Goal: Information Seeking & Learning: Learn about a topic

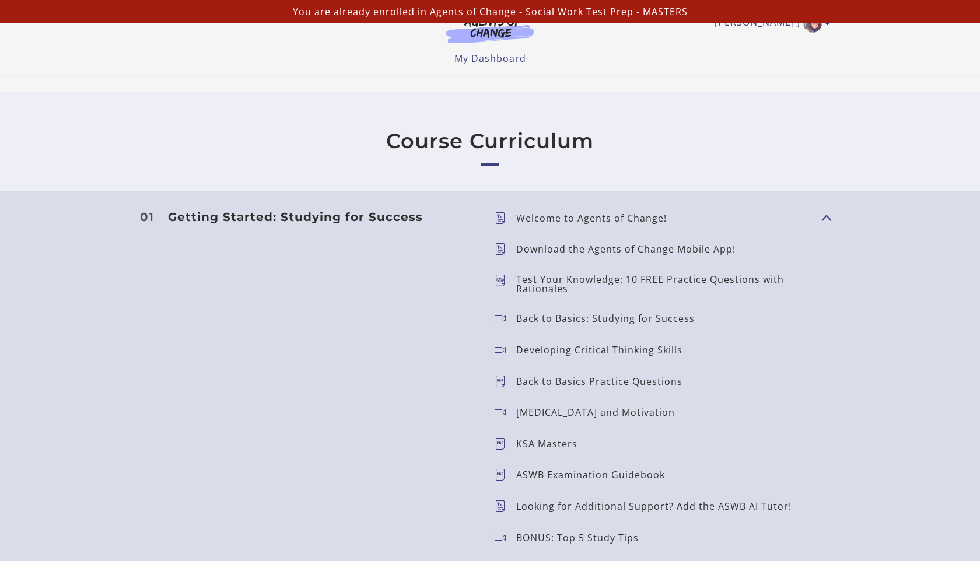
scroll to position [902, 0]
click at [596, 282] on p "Test Your Knowledge: 10 FREE Practice Questions with Rationales" at bounding box center [664, 285] width 296 height 19
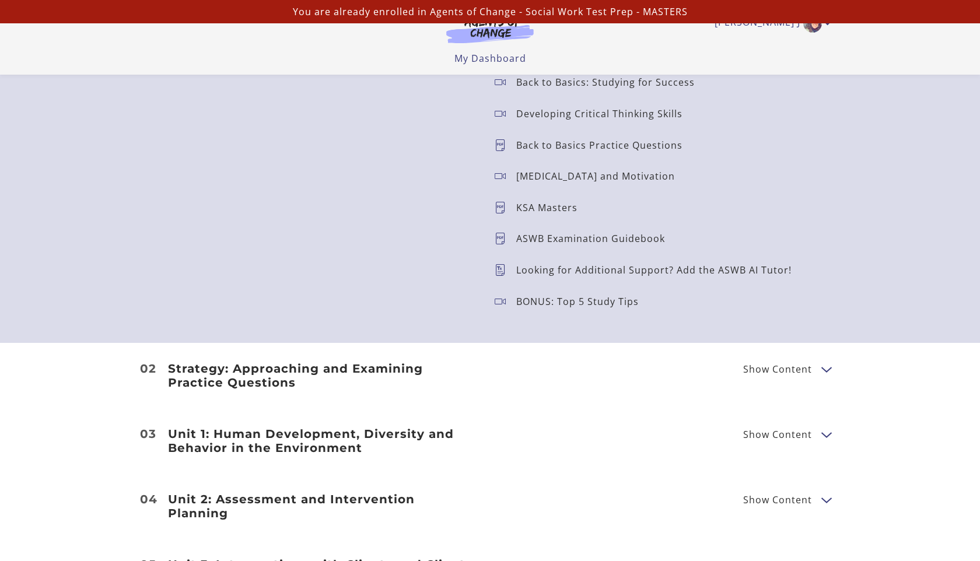
scroll to position [1158, 0]
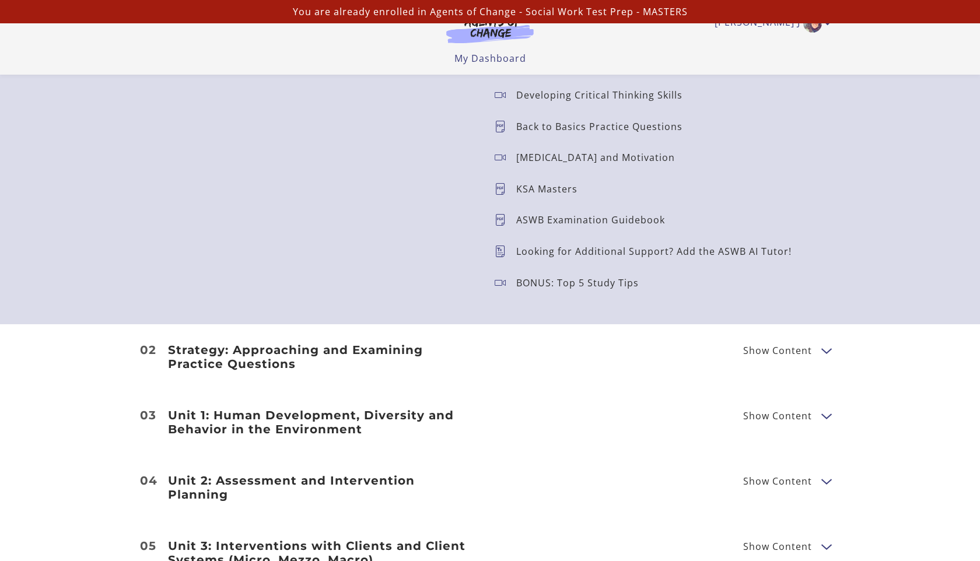
click at [764, 359] on div "Strategy: Approaching and Examining Practice Questions Show Content Breaking Do…" at bounding box center [490, 357] width 700 height 28
click at [764, 358] on span "Show Content" at bounding box center [782, 350] width 78 height 15
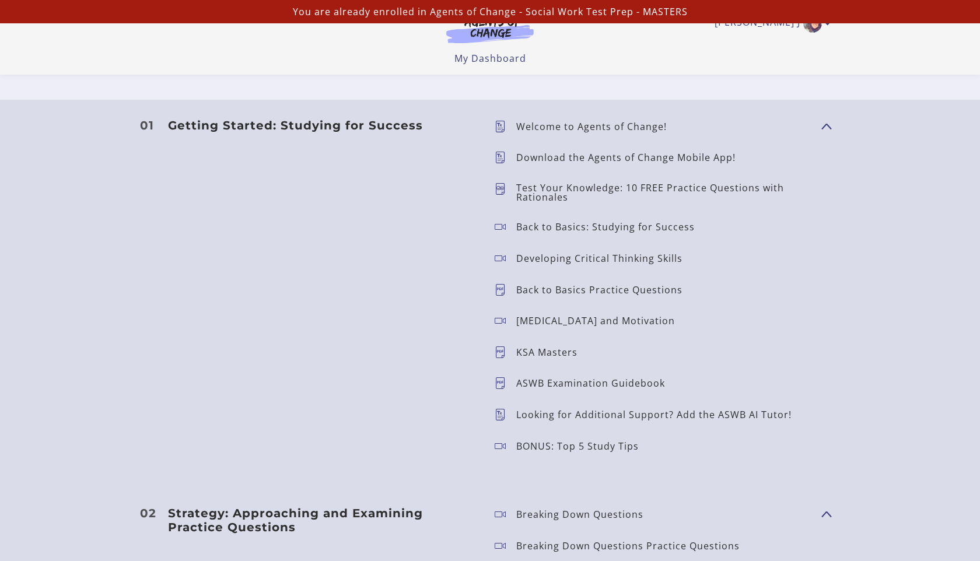
scroll to position [979, 0]
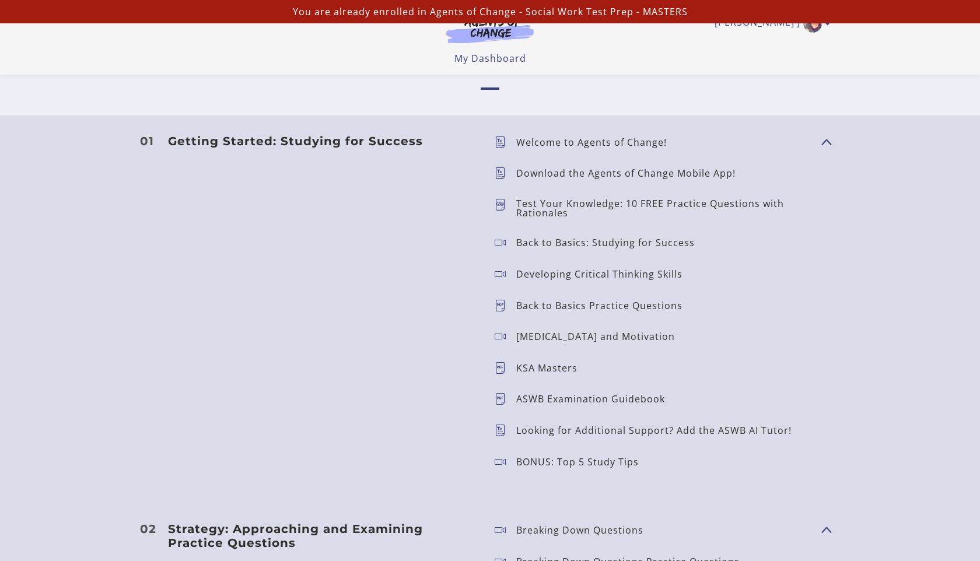
click at [543, 175] on p "Download the Agents of Change Mobile App!" at bounding box center [630, 173] width 229 height 9
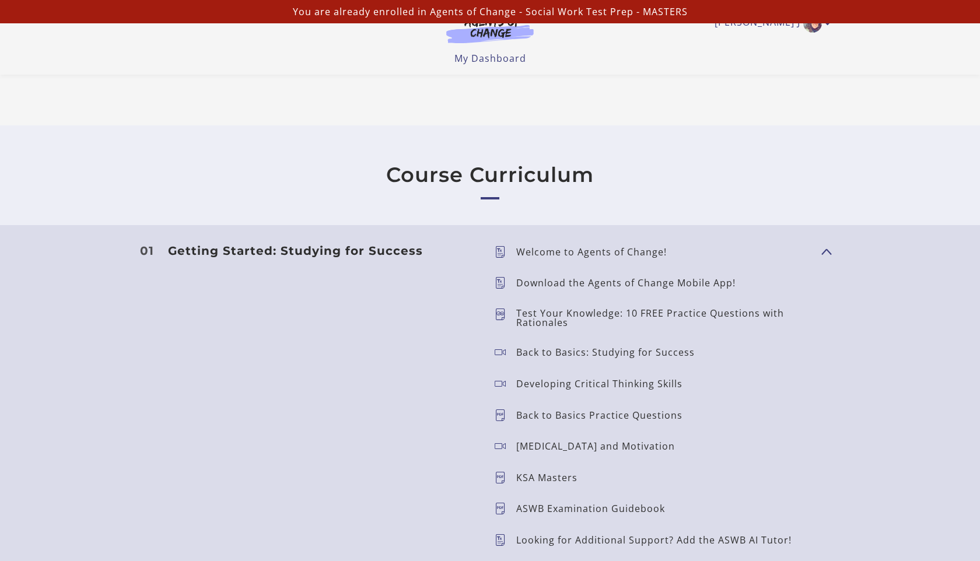
scroll to position [864, 0]
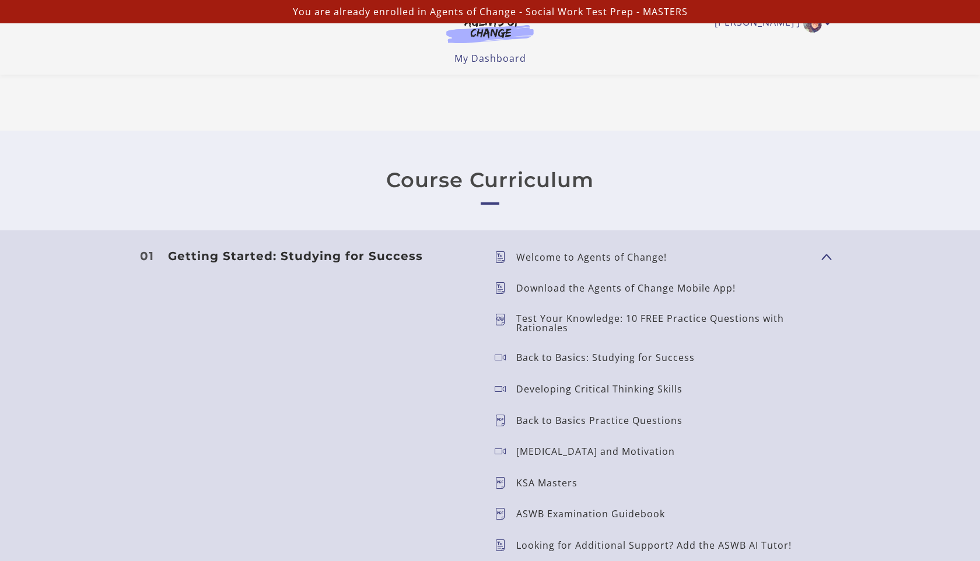
click at [531, 189] on link "Course Curriculum" at bounding box center [490, 180] width 208 height 24
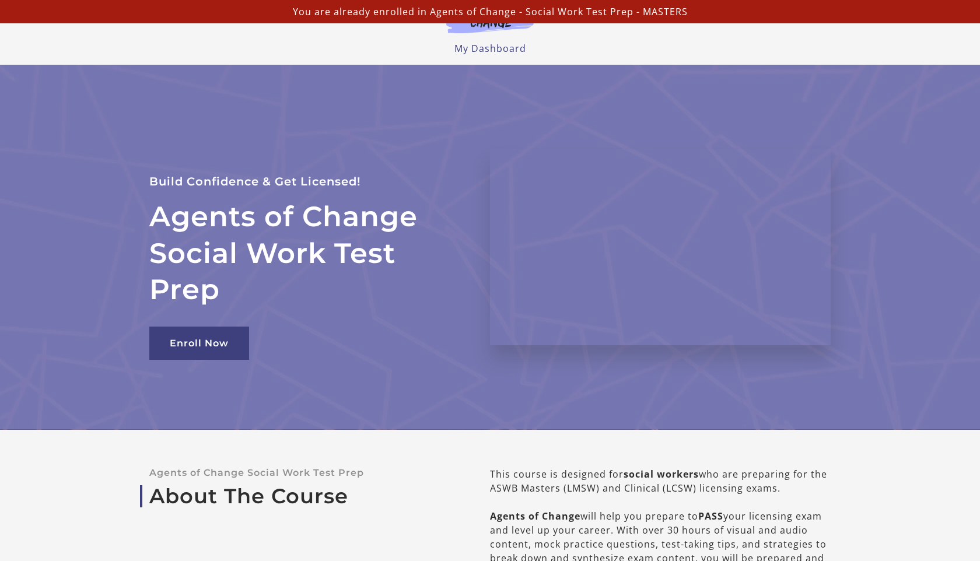
scroll to position [0, 0]
